Goal: Task Accomplishment & Management: Use online tool/utility

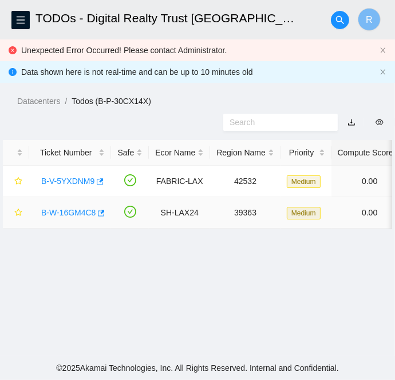
click at [59, 215] on link "B-W-16GM4C8" at bounding box center [68, 212] width 54 height 9
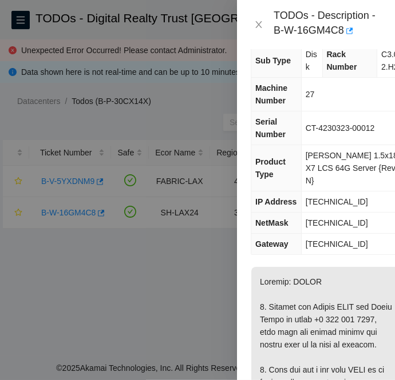
scroll to position [33, 0]
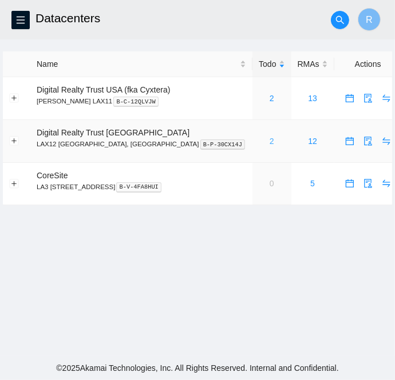
click at [269, 141] on link "2" at bounding box center [271, 141] width 5 height 9
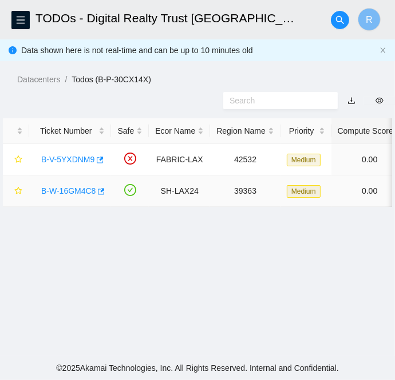
click at [62, 189] on link "B-W-16GM4C8" at bounding box center [68, 190] width 54 height 9
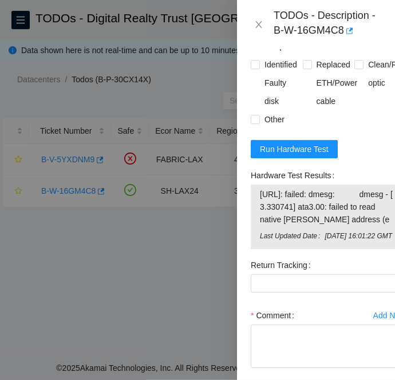
scroll to position [1301, 0]
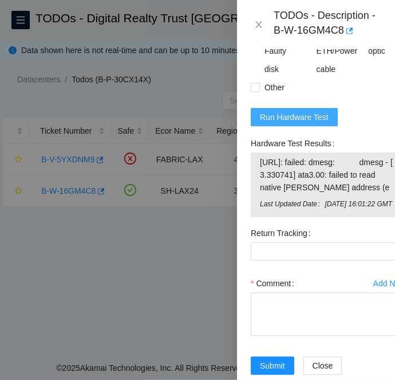
click at [279, 124] on span "Run Hardware Test" at bounding box center [294, 117] width 69 height 13
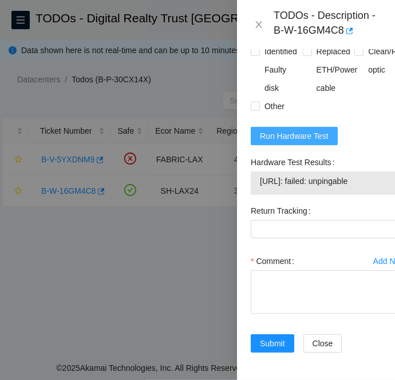
click at [303, 142] on span "Run Hardware Test" at bounding box center [294, 136] width 69 height 13
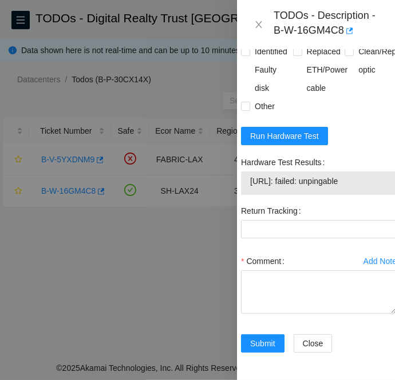
scroll to position [1285, 10]
click at [283, 142] on span "Run Hardware Test" at bounding box center [284, 136] width 69 height 13
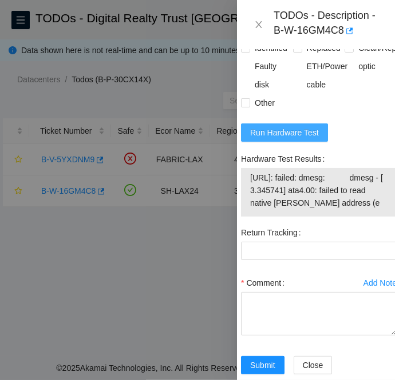
click at [283, 139] on span "Run Hardware Test" at bounding box center [284, 132] width 69 height 13
click at [182, 273] on div at bounding box center [197, 190] width 395 height 380
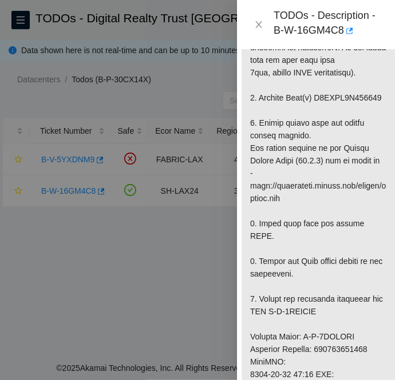
scroll to position [412, 10]
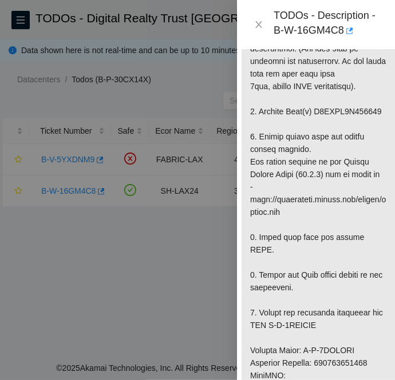
click at [6, 242] on div at bounding box center [197, 190] width 395 height 380
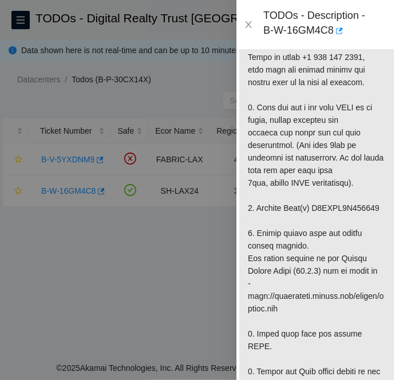
scroll to position [316, 2]
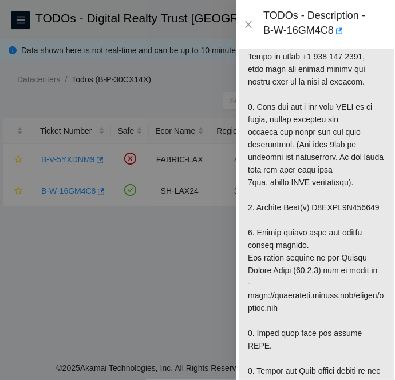
click at [46, 297] on div at bounding box center [197, 190] width 395 height 380
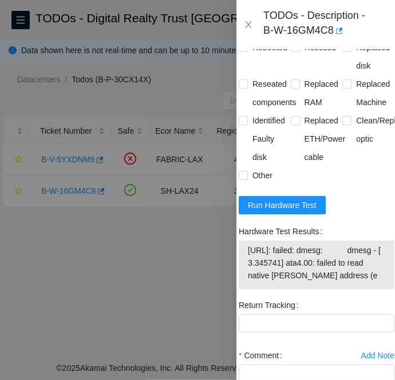
scroll to position [1346, 2]
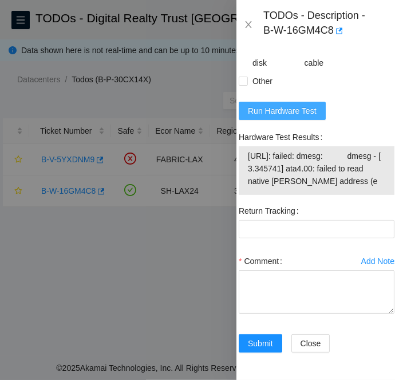
click at [279, 105] on span "Run Hardware Test" at bounding box center [282, 111] width 69 height 13
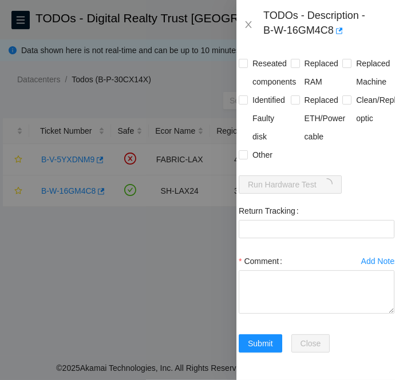
scroll to position [1272, 2]
click at [44, 257] on div at bounding box center [197, 190] width 395 height 380
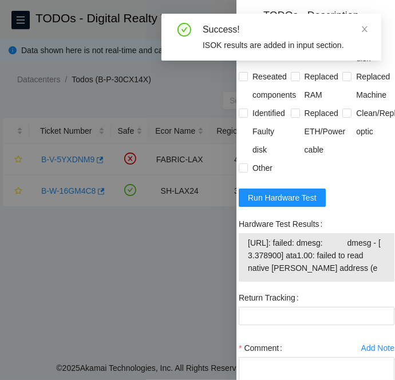
scroll to position [1225, 2]
